Goal: Task Accomplishment & Management: Manage account settings

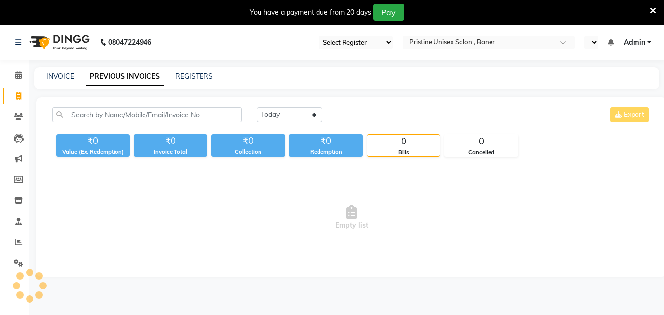
select select "110"
select select "en"
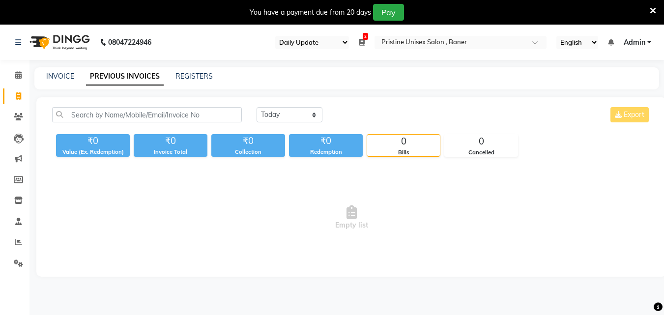
click at [652, 10] on icon at bounding box center [653, 10] width 6 height 9
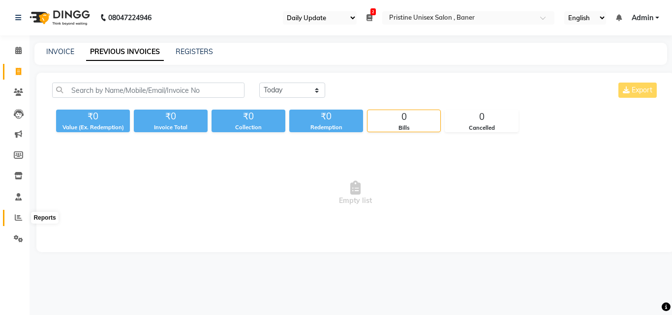
click at [19, 219] on icon at bounding box center [18, 217] width 7 height 7
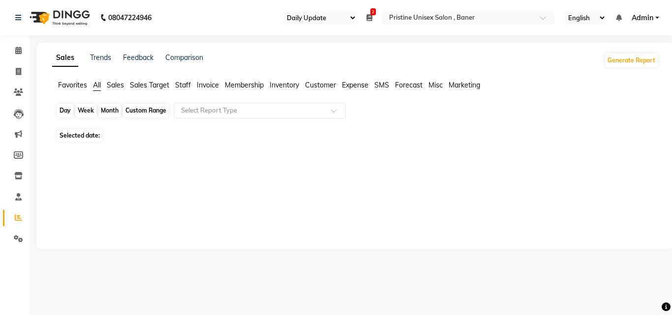
click at [65, 107] on div "Day" at bounding box center [65, 111] width 16 height 14
select select "10"
select select "2025"
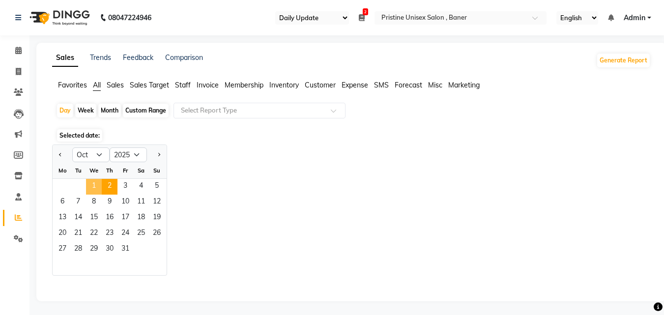
click at [91, 183] on span "1" at bounding box center [94, 187] width 16 height 16
click at [327, 202] on div "Jan Feb Mar Apr May Jun [DATE] Aug Sep Oct Nov [DATE] 2016 2017 2018 2019 2020 …" at bounding box center [351, 210] width 599 height 131
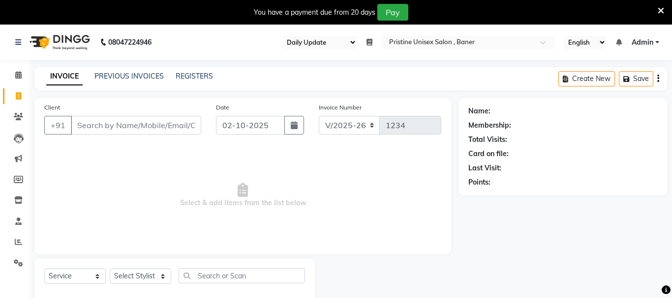
select select "110"
select select "6610"
select select "service"
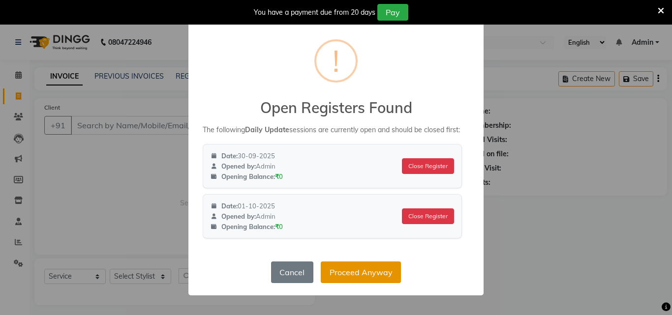
click at [358, 271] on button "Proceed Anyway" at bounding box center [361, 273] width 80 height 22
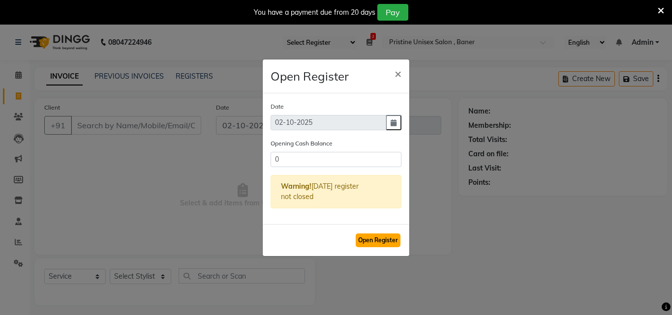
click at [375, 244] on button "Open Register" at bounding box center [378, 241] width 45 height 14
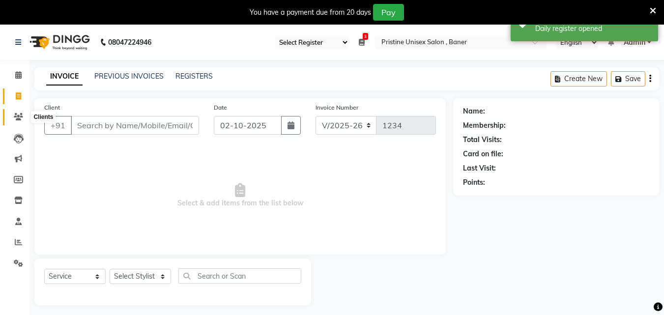
click at [17, 117] on icon at bounding box center [18, 116] width 9 height 7
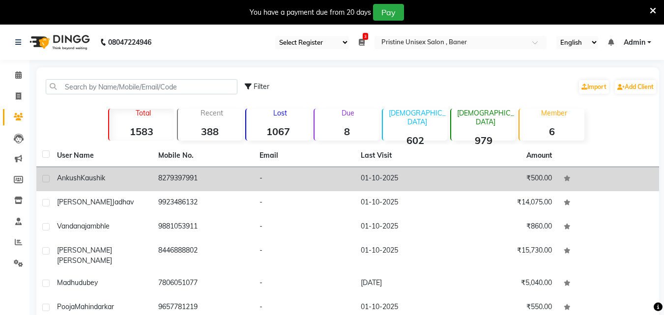
click at [191, 179] on td "8279397991" at bounding box center [202, 179] width 101 height 24
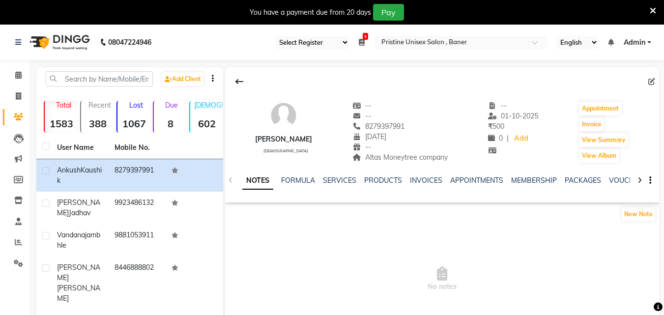
click at [340, 174] on div "NOTES FORMULA SERVICES PRODUCTS INVOICES APPOINTMENTS MEMBERSHIP PACKAGES VOUCH…" at bounding box center [442, 181] width 434 height 34
click at [417, 180] on link "INVOICES" at bounding box center [426, 180] width 32 height 9
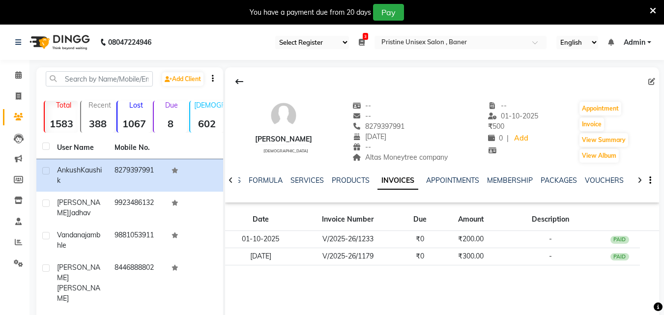
click at [651, 7] on icon at bounding box center [653, 10] width 6 height 9
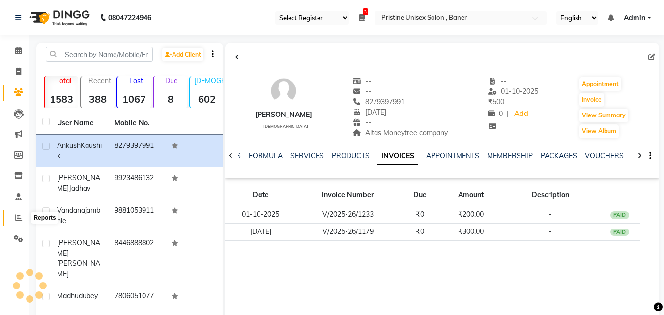
click at [23, 215] on span at bounding box center [18, 217] width 17 height 11
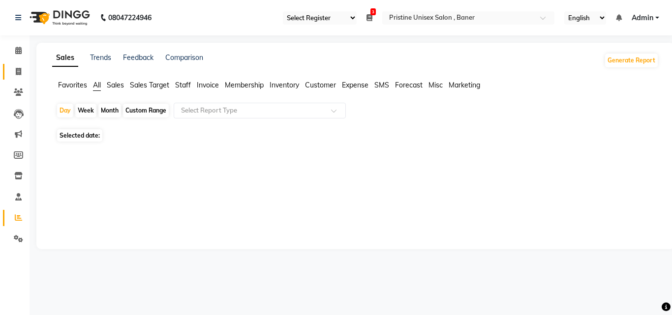
click at [17, 64] on link "Invoice" at bounding box center [15, 72] width 24 height 16
select select "service"
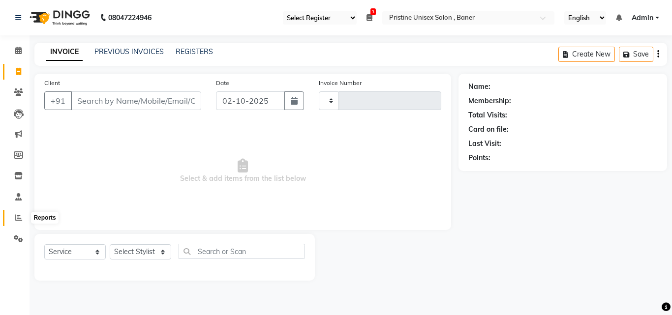
click at [17, 217] on icon at bounding box center [18, 217] width 7 height 7
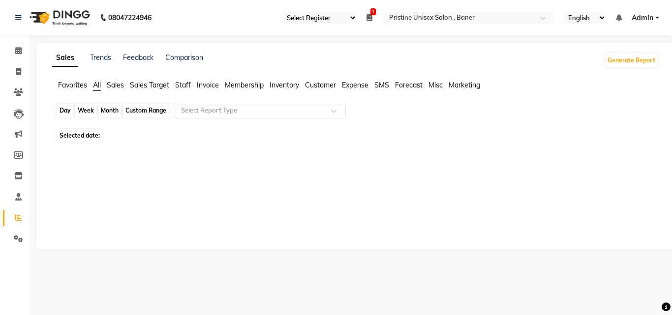
click at [63, 110] on div "Day" at bounding box center [65, 111] width 16 height 14
select select "10"
select select "2025"
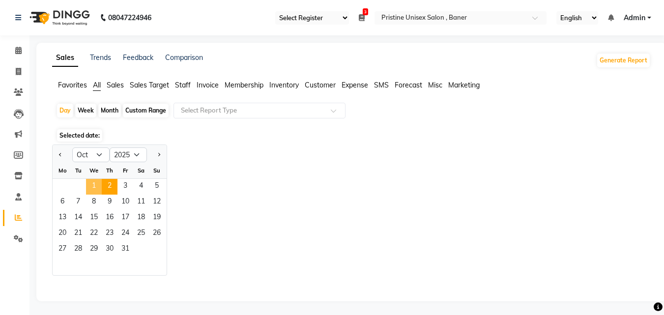
click at [96, 183] on span "1" at bounding box center [94, 187] width 16 height 16
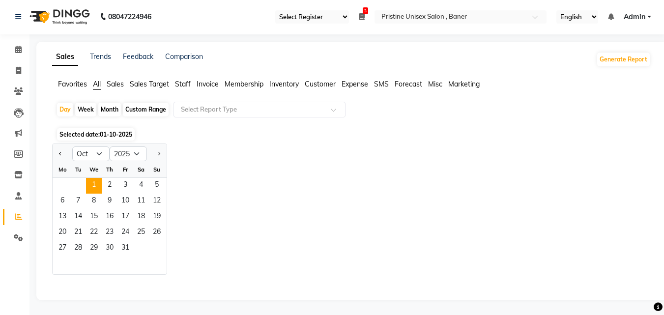
click at [256, 215] on div "Jan Feb Mar Apr May Jun [DATE] Aug Sep Oct Nov [DATE] 2016 2017 2018 2019 2020 …" at bounding box center [351, 209] width 599 height 131
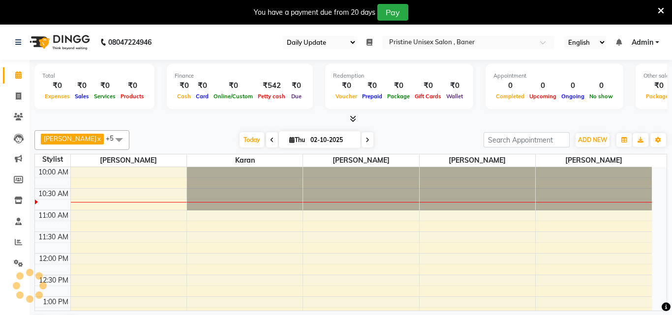
select select "110"
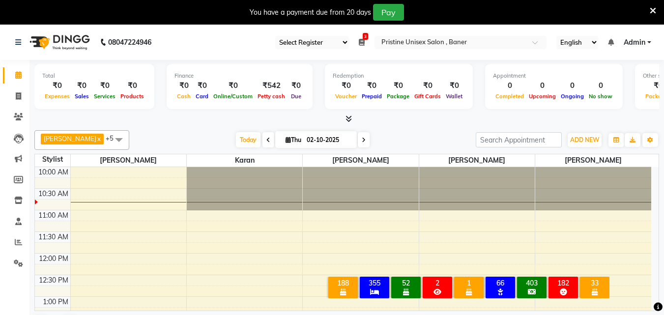
click at [655, 6] on icon at bounding box center [653, 10] width 6 height 9
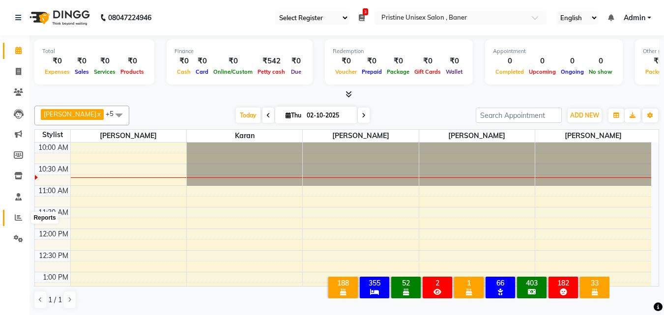
click at [14, 213] on span at bounding box center [18, 217] width 17 height 11
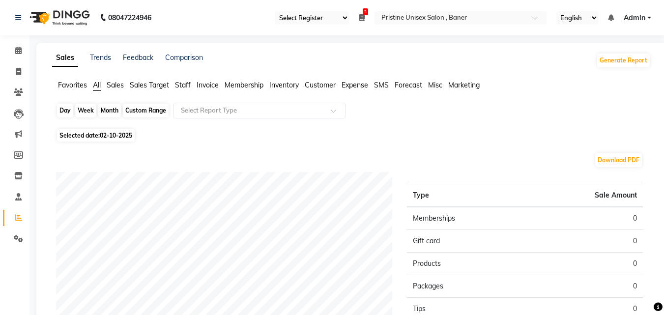
click at [64, 110] on div "Day" at bounding box center [65, 111] width 16 height 14
select select "10"
select select "2025"
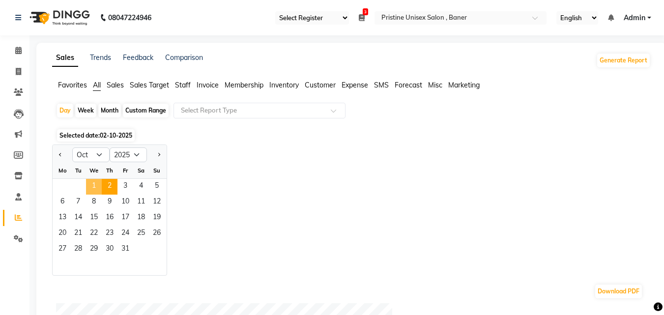
click at [91, 184] on span "1" at bounding box center [94, 187] width 16 height 16
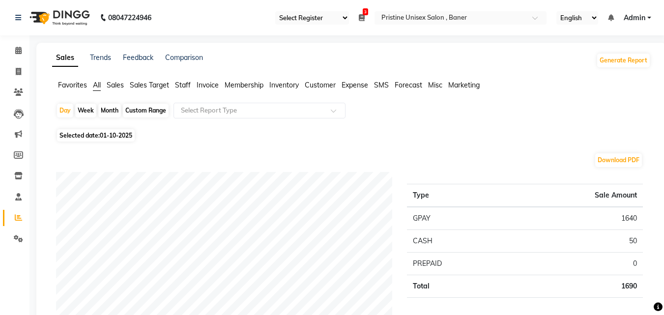
click at [153, 113] on div "Custom Range" at bounding box center [146, 111] width 46 height 14
select select "10"
select select "2025"
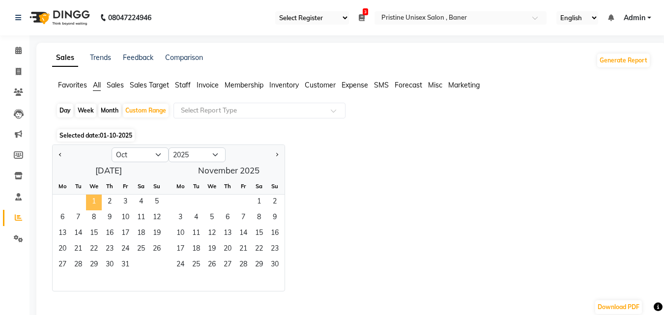
click at [93, 202] on span "1" at bounding box center [94, 203] width 16 height 16
click at [91, 198] on span "1" at bounding box center [94, 203] width 16 height 16
click at [109, 204] on span "2" at bounding box center [110, 203] width 16 height 16
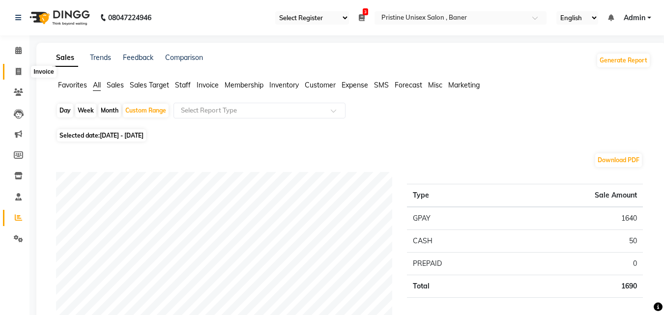
click at [16, 72] on icon at bounding box center [18, 71] width 5 height 7
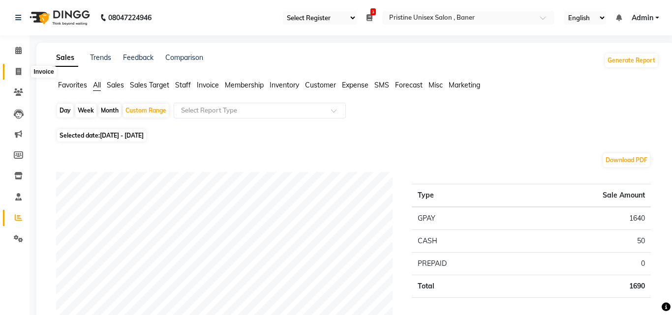
select select "6610"
select select "service"
